Goal: Find specific page/section

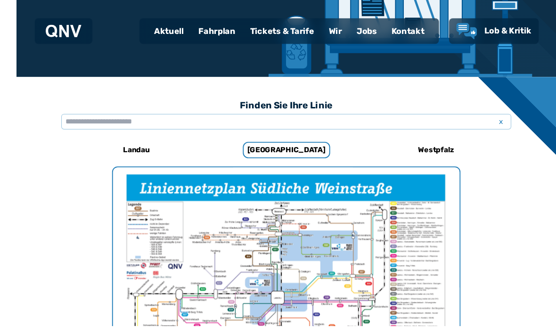
scroll to position [265, 0]
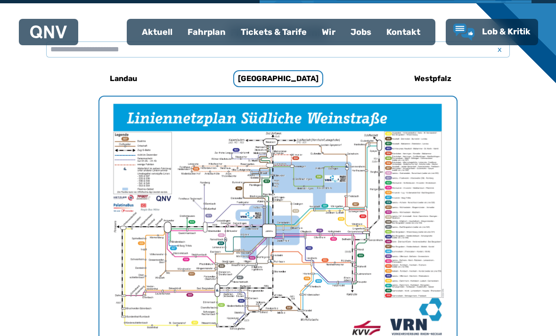
click at [207, 36] on div "Fahrplan" at bounding box center [206, 32] width 53 height 25
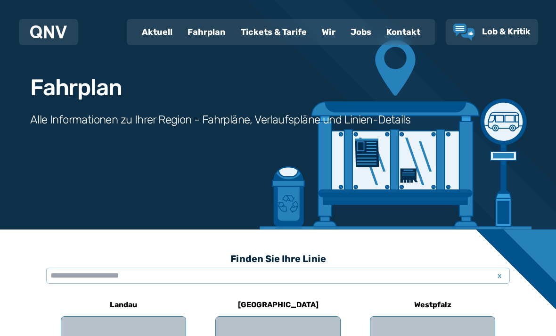
scroll to position [67, 0]
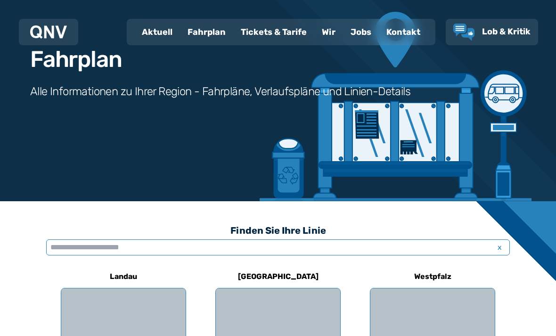
click at [134, 251] on input "text" at bounding box center [278, 247] width 464 height 16
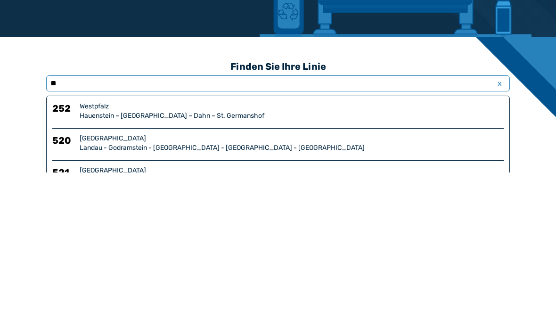
type input "***"
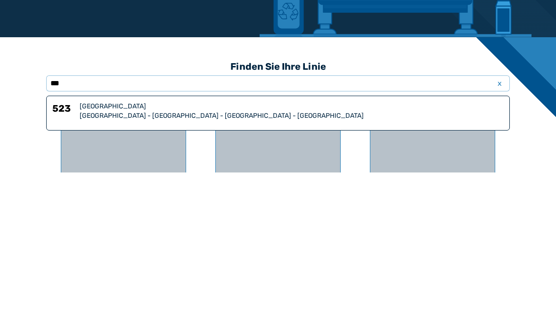
click at [91, 266] on div "[GEOGRAPHIC_DATA]" at bounding box center [292, 270] width 424 height 9
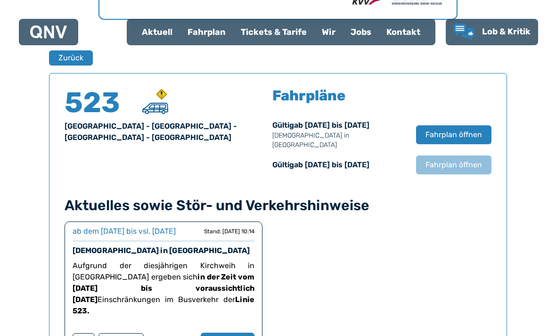
scroll to position [621, 0]
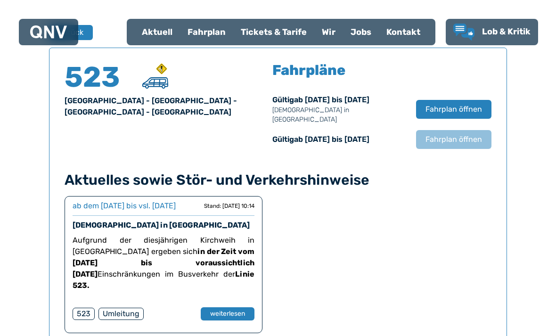
click at [449, 134] on span "Fahrplan öffnen" at bounding box center [454, 139] width 57 height 11
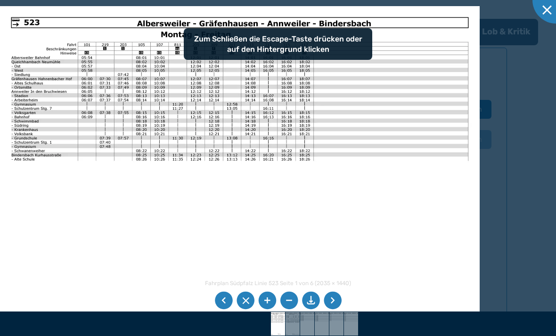
click at [423, 135] on img at bounding box center [240, 175] width 480 height 339
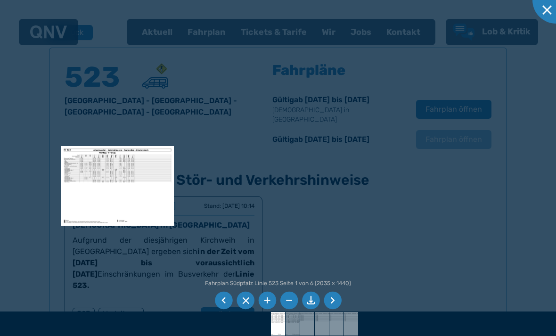
click at [67, 161] on img at bounding box center [117, 186] width 113 height 80
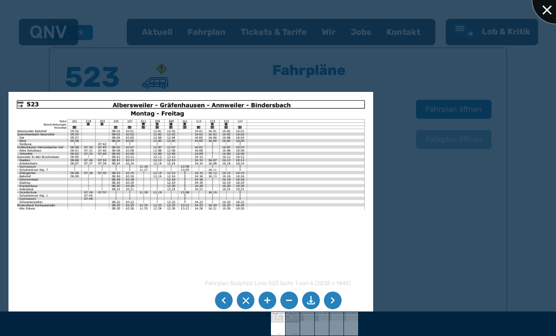
click at [544, 10] on div at bounding box center [556, -1] width 47 height 47
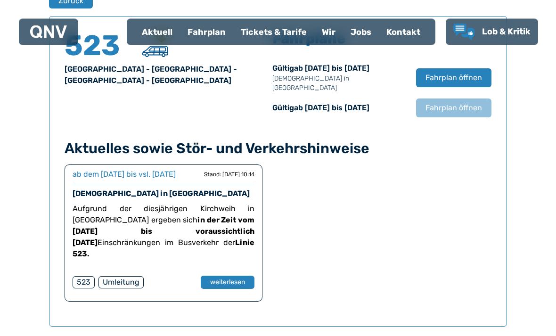
scroll to position [651, 0]
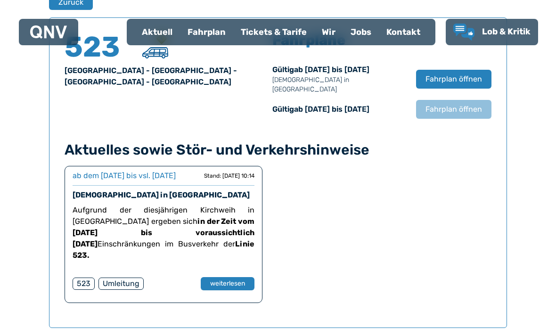
click at [455, 75] on span "Fahrplan öffnen" at bounding box center [454, 79] width 57 height 11
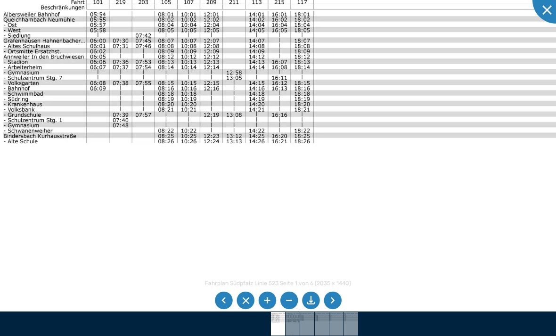
click at [39, 175] on img at bounding box center [289, 165] width 600 height 425
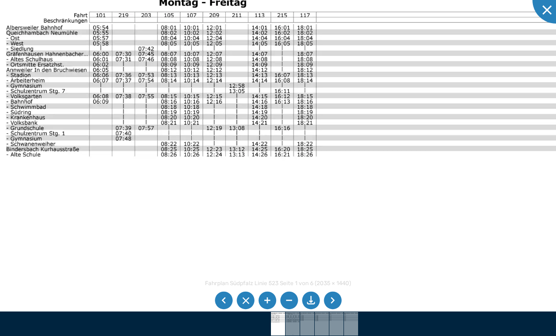
scroll to position [262, 0]
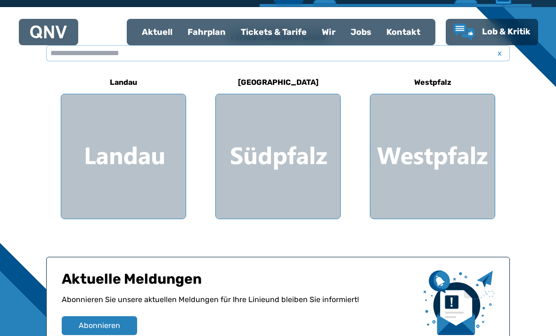
click at [156, 35] on div "Aktuell" at bounding box center [157, 32] width 46 height 25
